Goal: Register for event/course

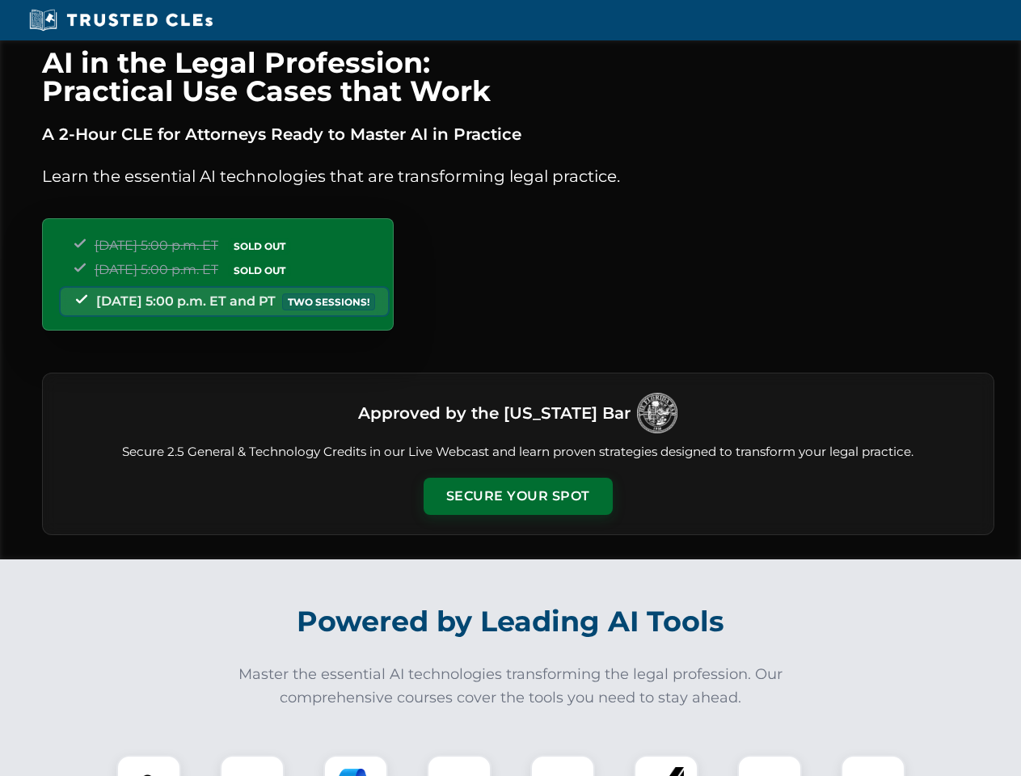
click at [517, 496] on button "Secure Your Spot" at bounding box center [518, 496] width 189 height 37
click at [149, 766] on img at bounding box center [148, 787] width 47 height 47
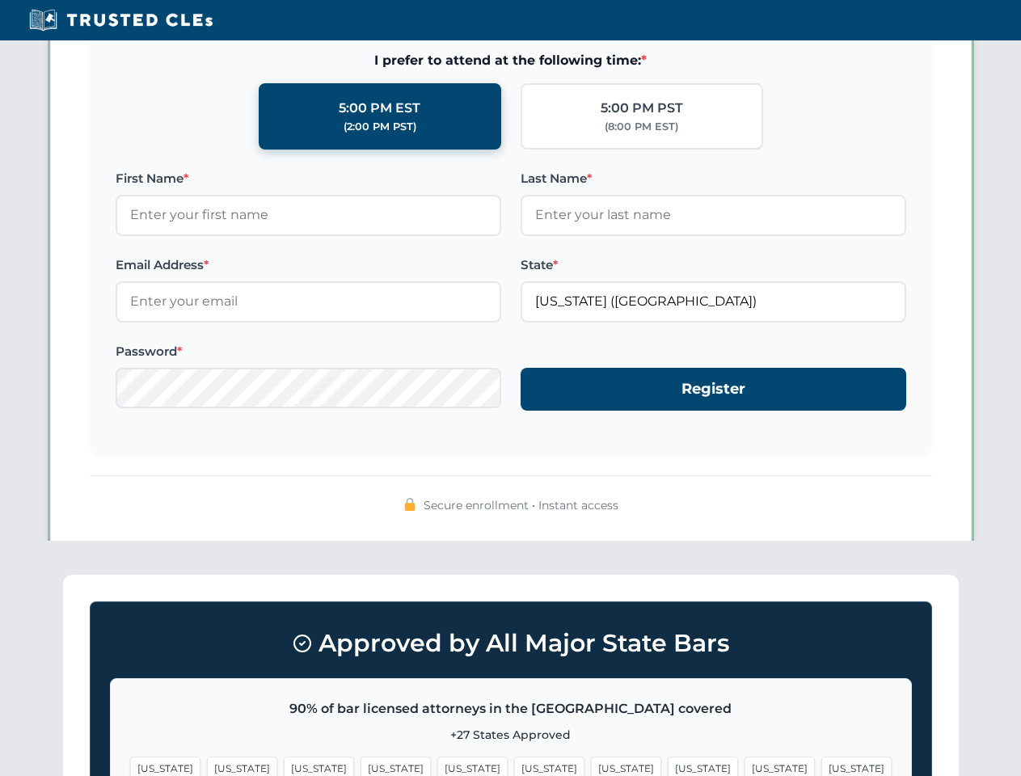
click at [591, 766] on span "[US_STATE]" at bounding box center [626, 768] width 70 height 23
click at [745, 766] on span "[US_STATE]" at bounding box center [780, 768] width 70 height 23
